Goal: Task Accomplishment & Management: Use online tool/utility

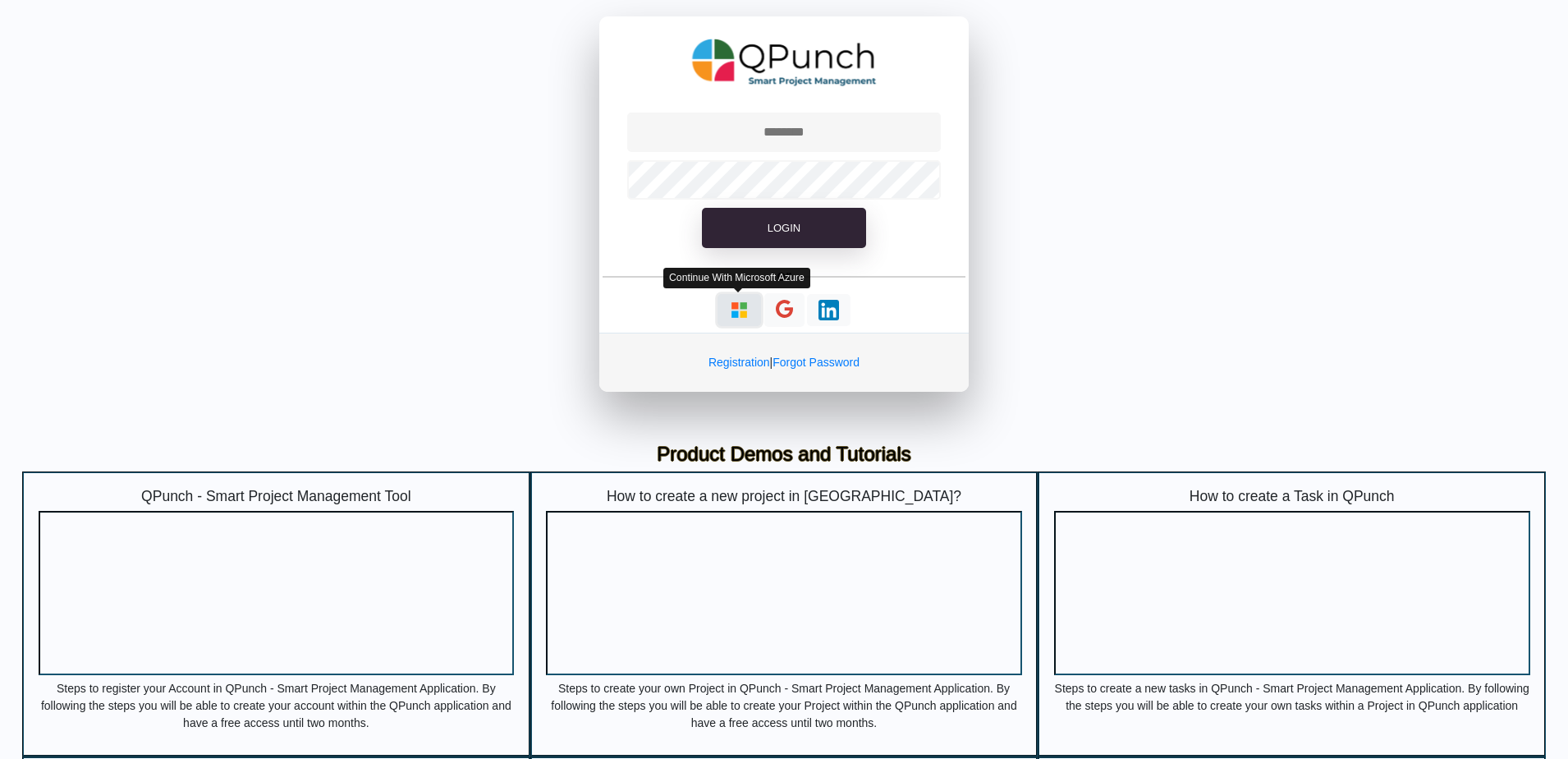
click at [733, 311] on img "button" at bounding box center [739, 309] width 20 height 20
type input "**********"
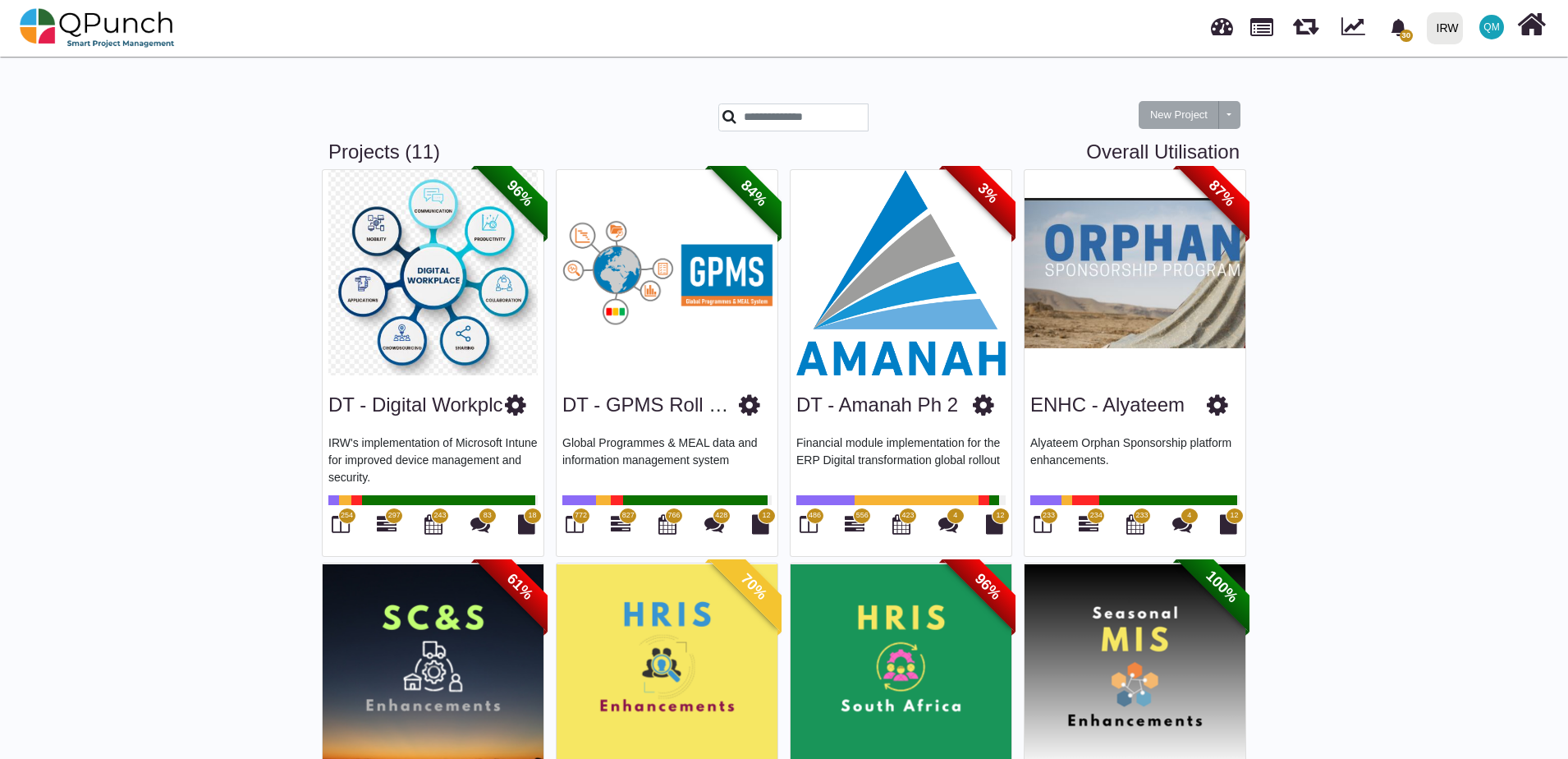
drag, startPoint x: 0, startPoint y: 0, endPoint x: 890, endPoint y: 14, distance: 890.1
click at [890, 14] on div "30 Notification Clear 4.2 Security & Collaboration Workshop [PERSON_NAME] [DATE…" at bounding box center [1122, 27] width 853 height 54
